Goal: Communication & Community: Connect with others

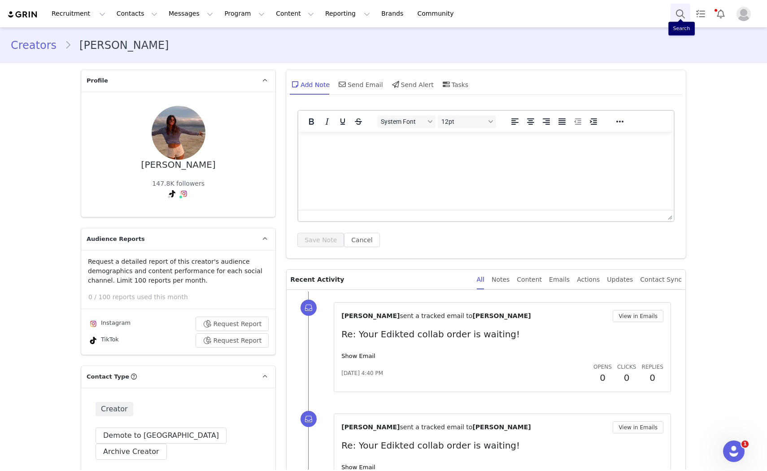
click at [676, 12] on button "Search" at bounding box center [681, 14] width 20 height 20
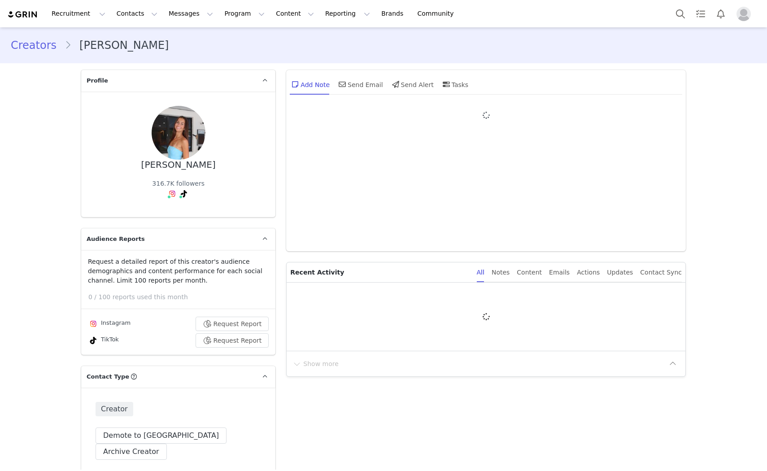
type input "+1 ([GEOGRAPHIC_DATA])"
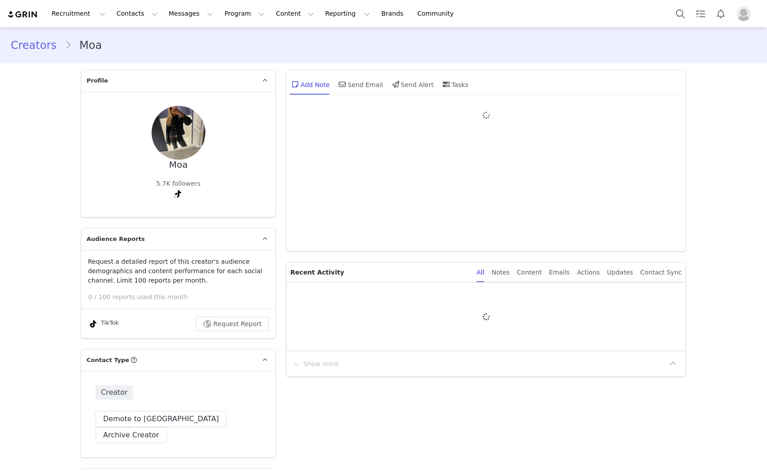
type input "+1 ([GEOGRAPHIC_DATA])"
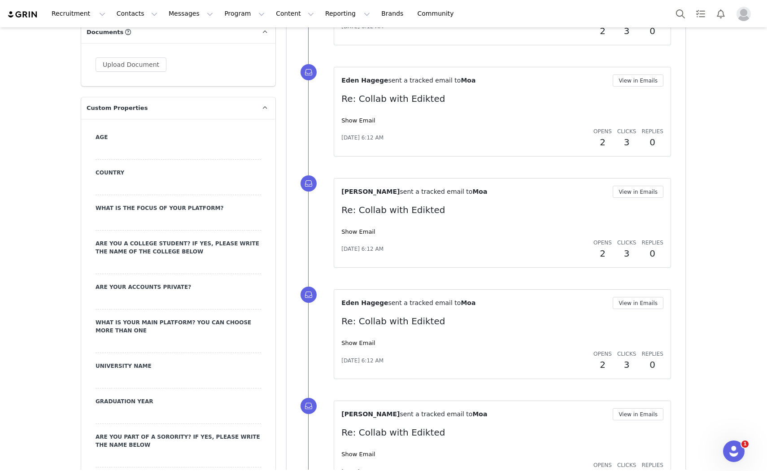
scroll to position [800, 0]
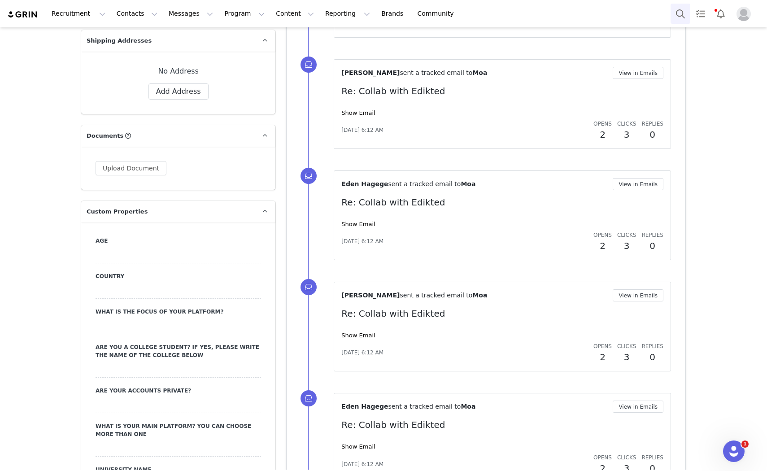
click at [683, 13] on button "Search" at bounding box center [681, 14] width 20 height 20
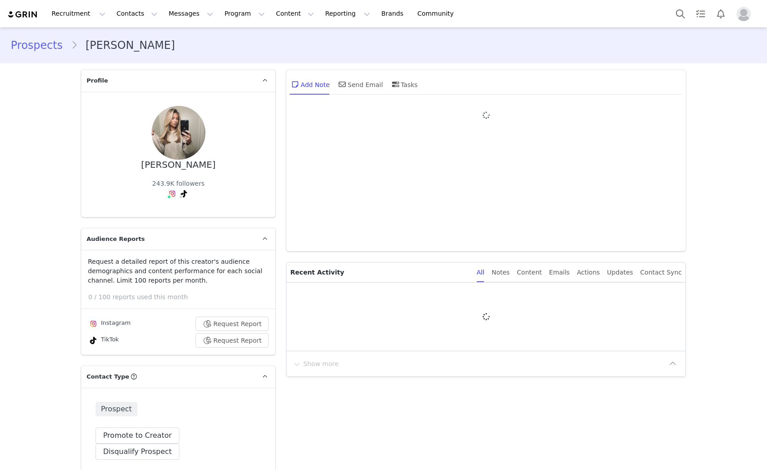
type input "+1 ([GEOGRAPHIC_DATA])"
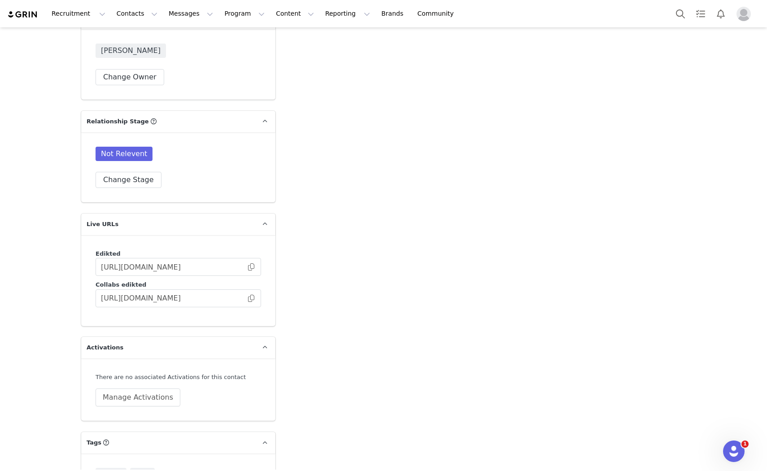
scroll to position [2143, 0]
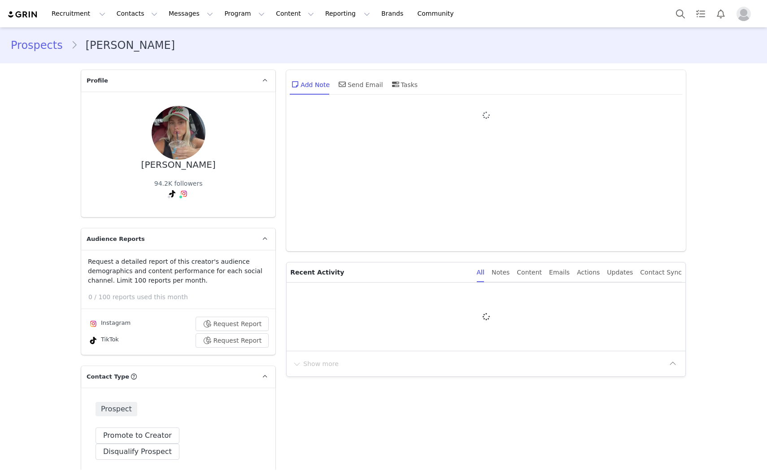
type input "+1 ([GEOGRAPHIC_DATA])"
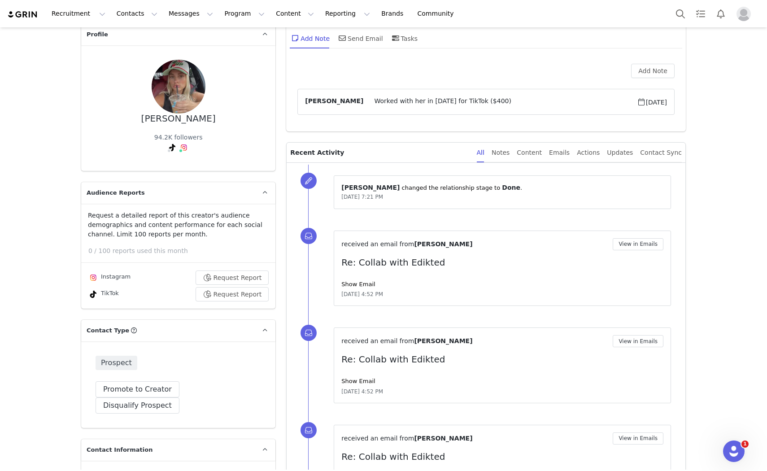
scroll to position [100, 0]
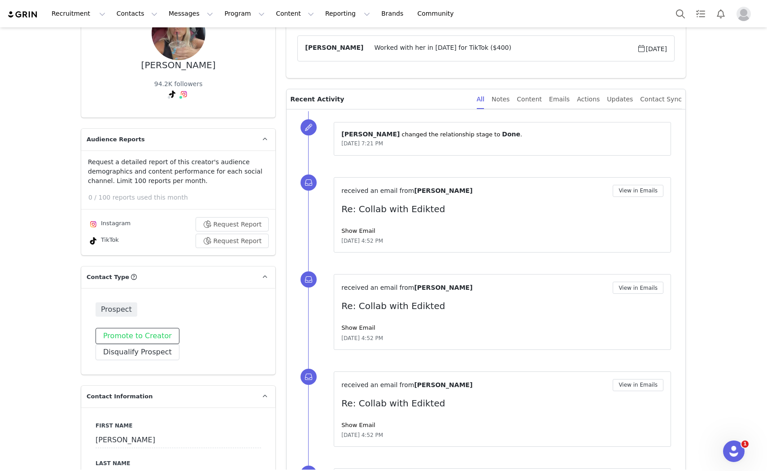
click at [120, 340] on button "Promote to Creator" at bounding box center [138, 336] width 84 height 16
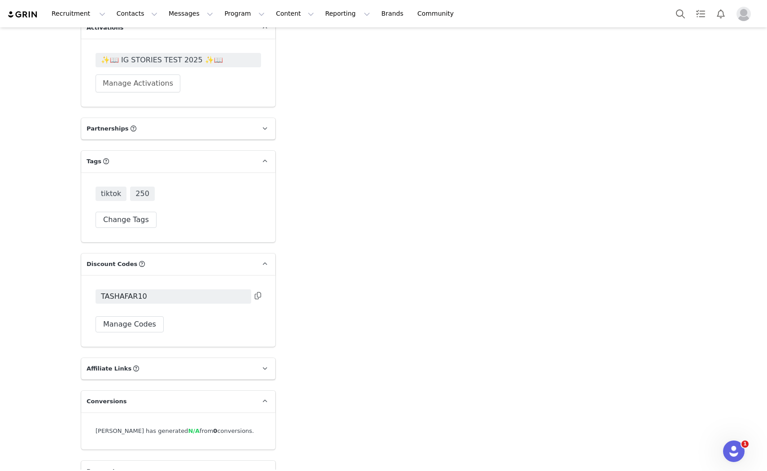
scroll to position [2449, 0]
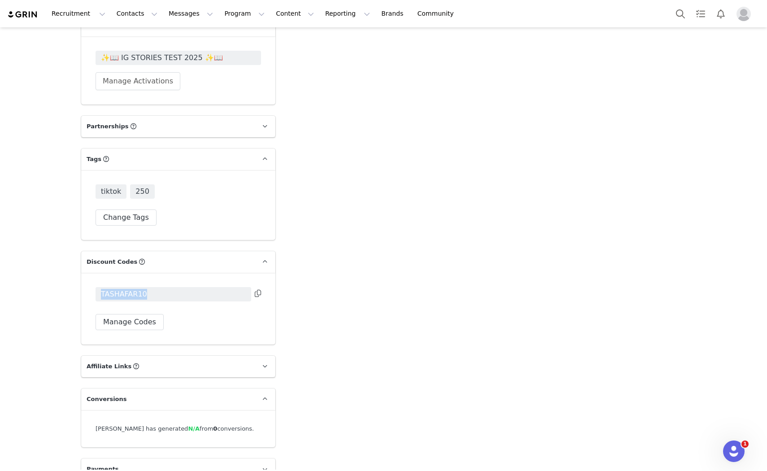
drag, startPoint x: 148, startPoint y: 280, endPoint x: 68, endPoint y: 281, distance: 80.3
copy span "TASHAFAR10"
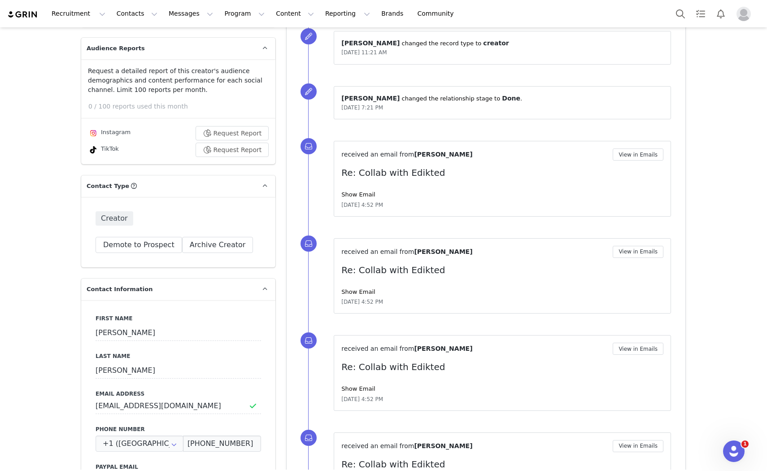
scroll to position [0, 0]
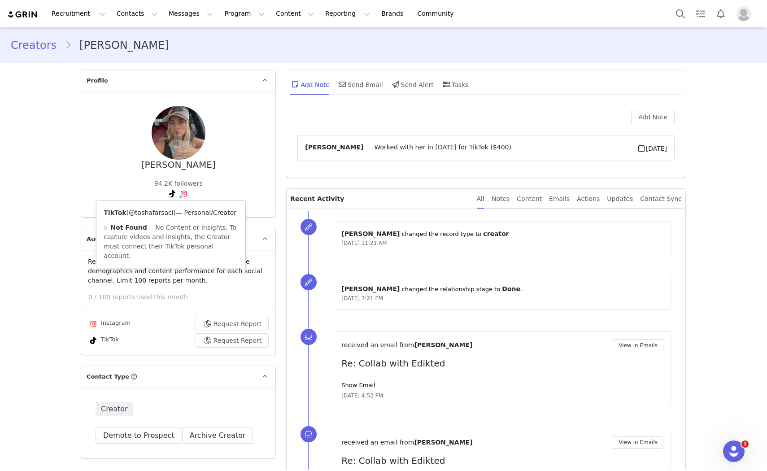
click at [157, 214] on link "@tashafarsaci" at bounding box center [151, 212] width 45 height 7
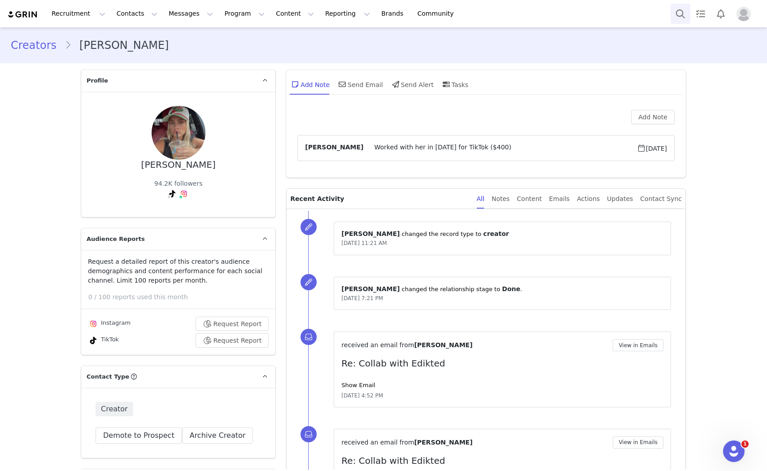
click at [679, 12] on button "Search" at bounding box center [681, 14] width 20 height 20
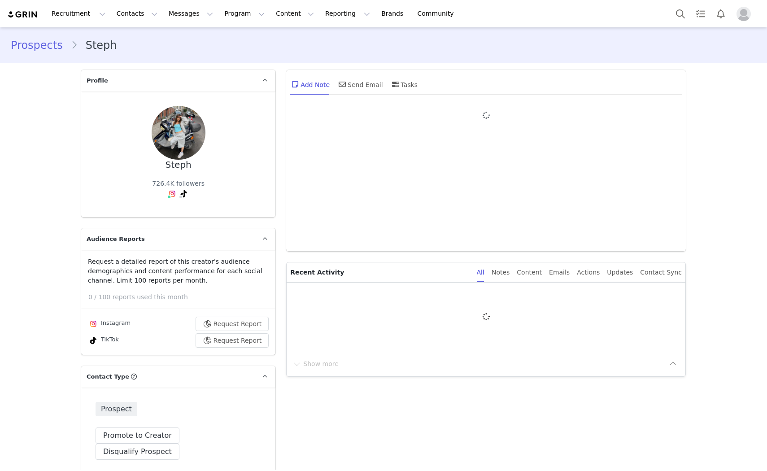
type input "+1 ([GEOGRAPHIC_DATA])"
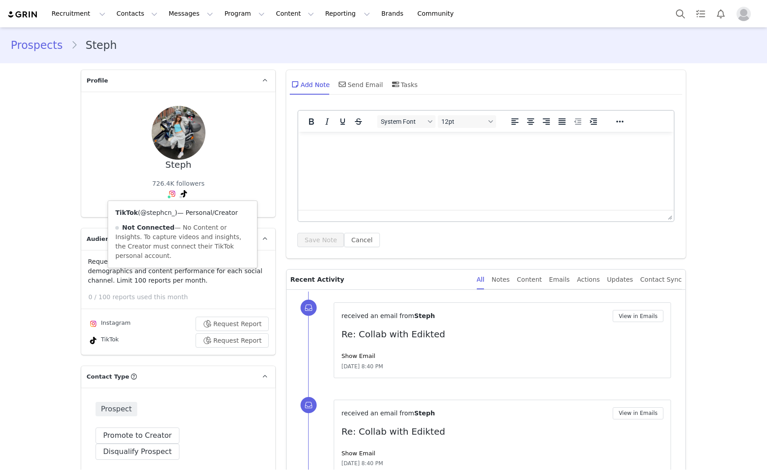
click at [158, 212] on link "@stephcn_" at bounding box center [157, 212] width 35 height 7
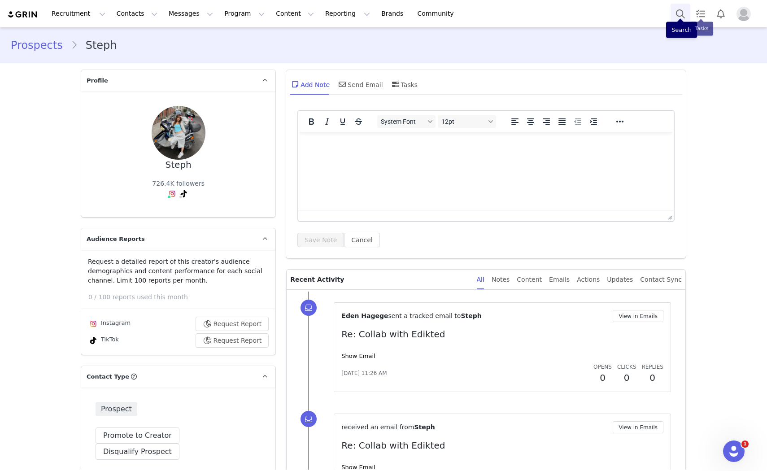
click at [687, 16] on button "Search" at bounding box center [681, 14] width 20 height 20
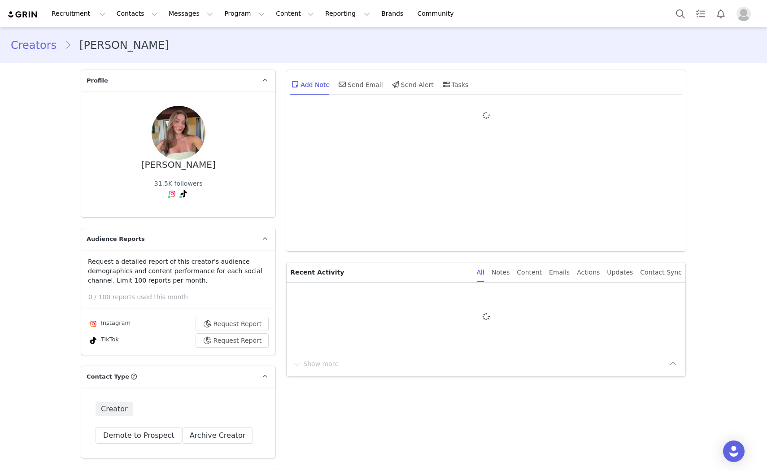
type input "+1 ([GEOGRAPHIC_DATA])"
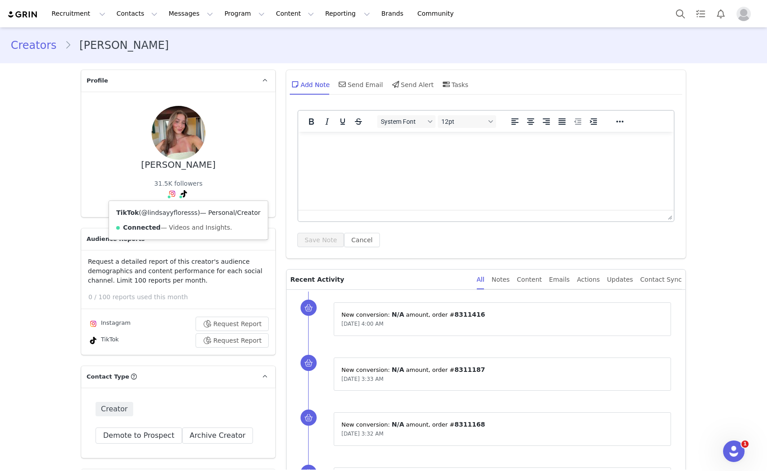
click at [164, 215] on link "@lindsayyfloresss" at bounding box center [169, 212] width 56 height 7
